Goal: Task Accomplishment & Management: Use online tool/utility

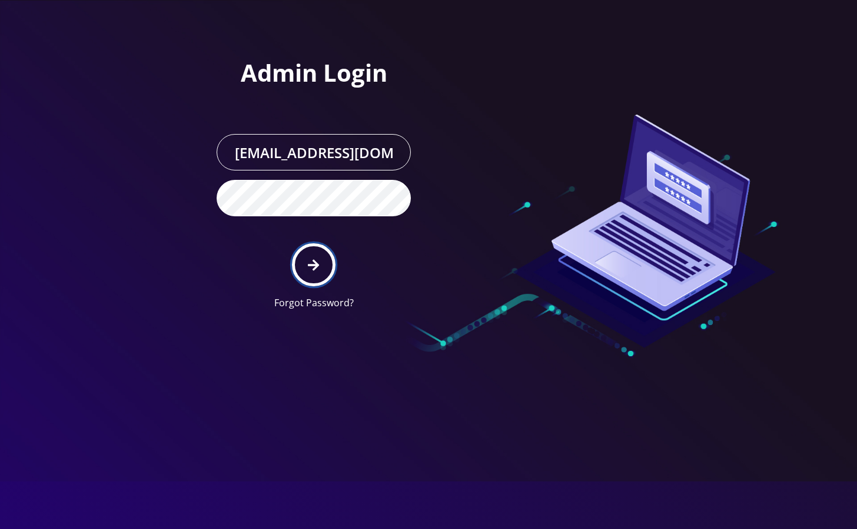
click at [316, 279] on button "submit" at bounding box center [313, 265] width 43 height 43
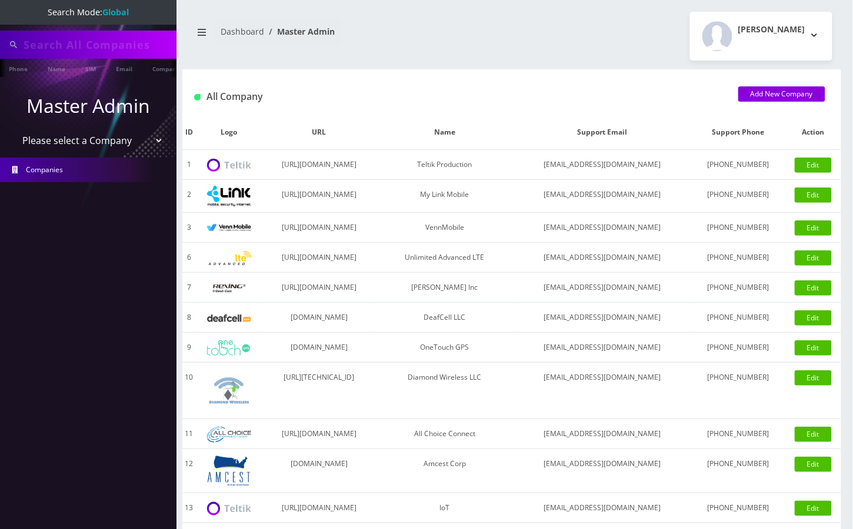
click at [109, 43] on input "text" at bounding box center [99, 45] width 150 height 22
click at [38, 39] on input "Eliud Gonzalez" at bounding box center [99, 45] width 150 height 22
paste input "(469) 937-0616"
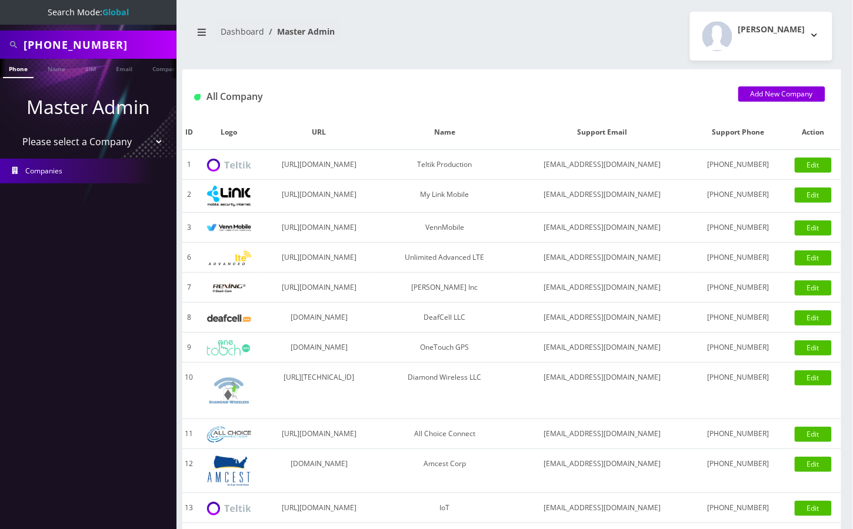
click at [81, 44] on input "(469) 937-0616" at bounding box center [99, 45] width 150 height 22
click at [61, 42] on input "(469) 9370616" at bounding box center [99, 45] width 150 height 22
click at [32, 44] on input "(4699370616" at bounding box center [99, 45] width 150 height 22
type input "4699370616"
click at [14, 68] on link "Phone" at bounding box center [18, 68] width 31 height 19
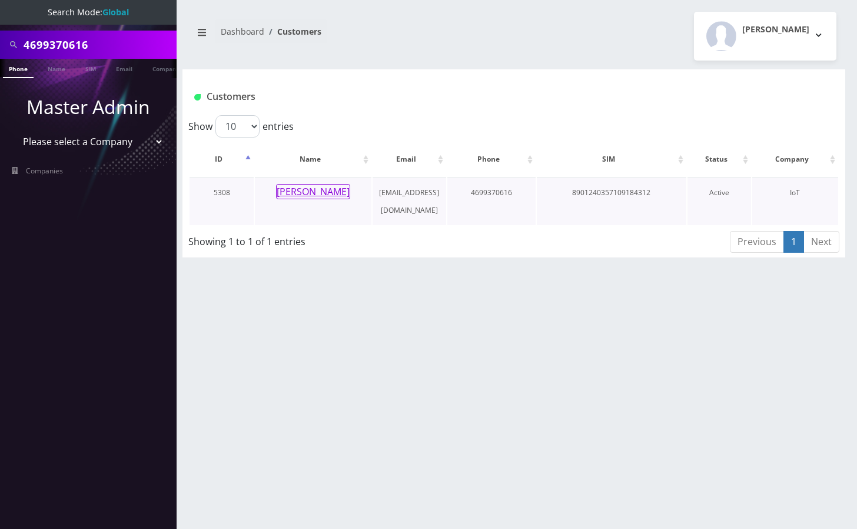
click at [311, 189] on button "Jarod Stirling" at bounding box center [313, 191] width 74 height 15
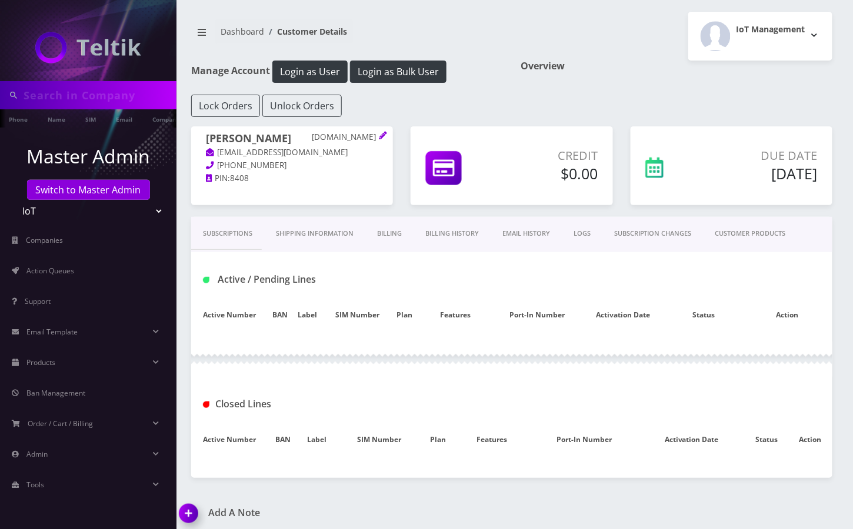
type input "4699370616"
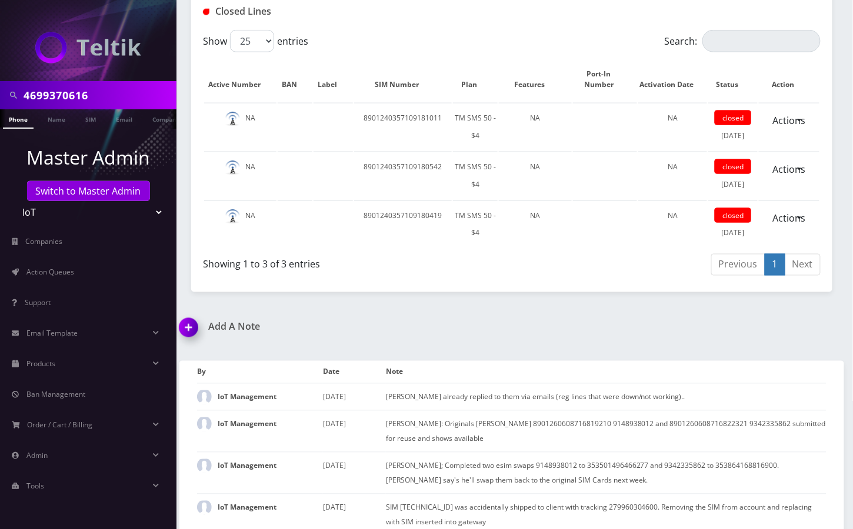
scroll to position [1883, 0]
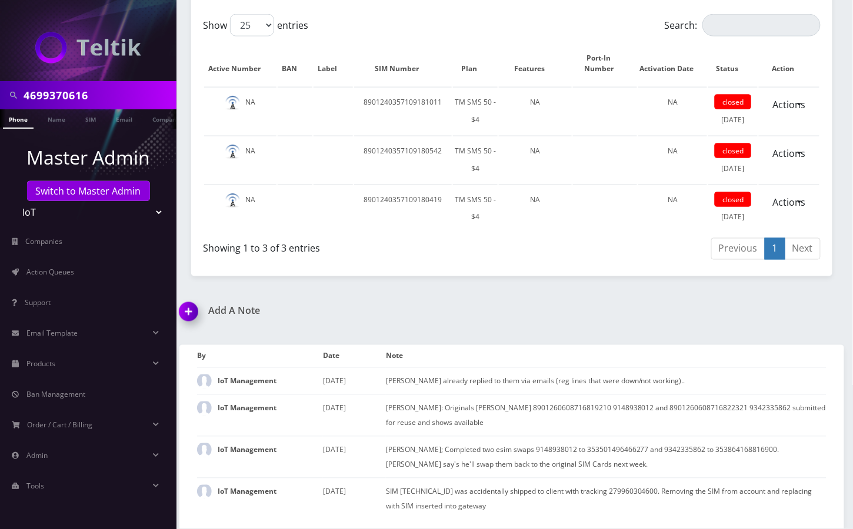
click at [66, 100] on input "4699370616" at bounding box center [99, 95] width 150 height 22
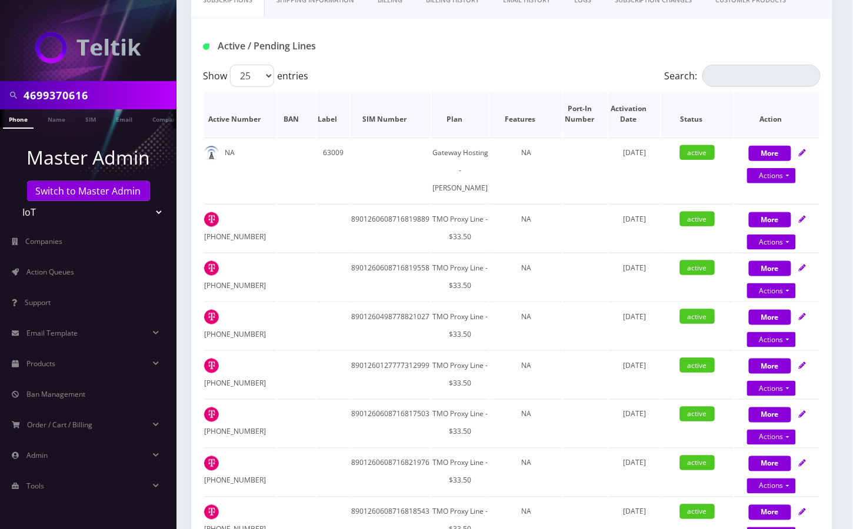
scroll to position [0, 0]
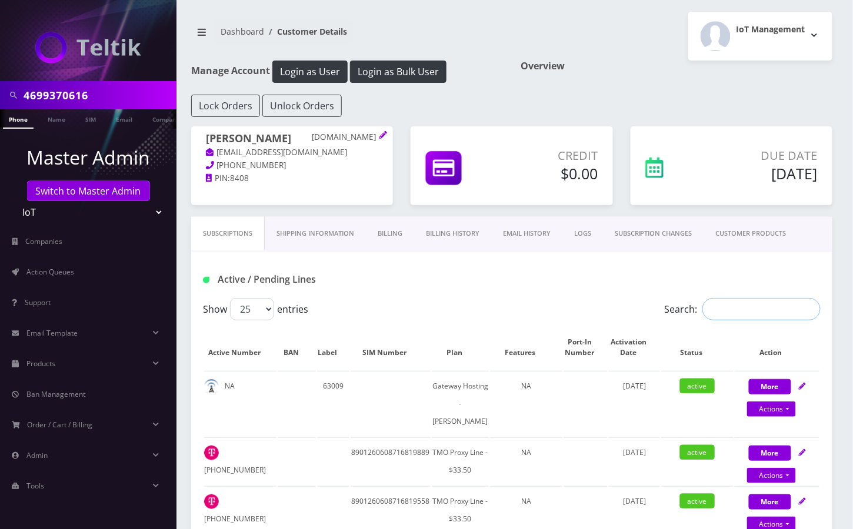
click at [738, 307] on input "Search:" at bounding box center [761, 309] width 118 height 22
paste input "4699370616"
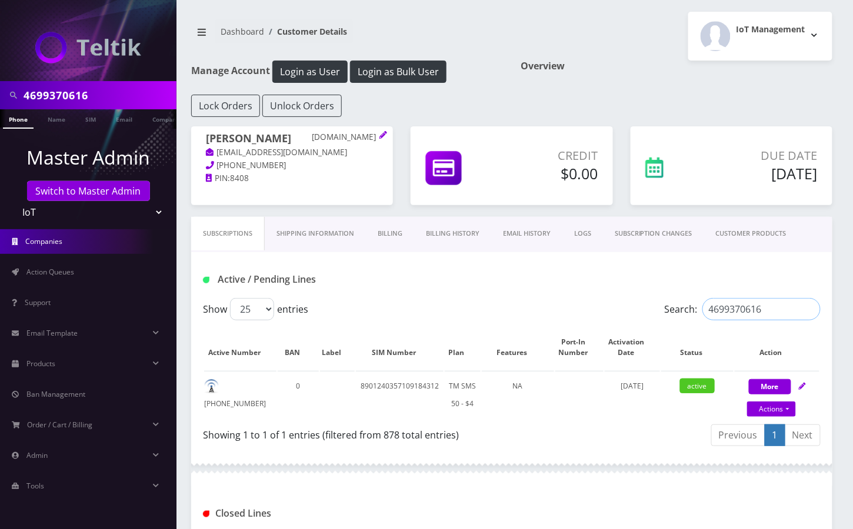
type input "4699370616"
